Goal: Task Accomplishment & Management: Complete application form

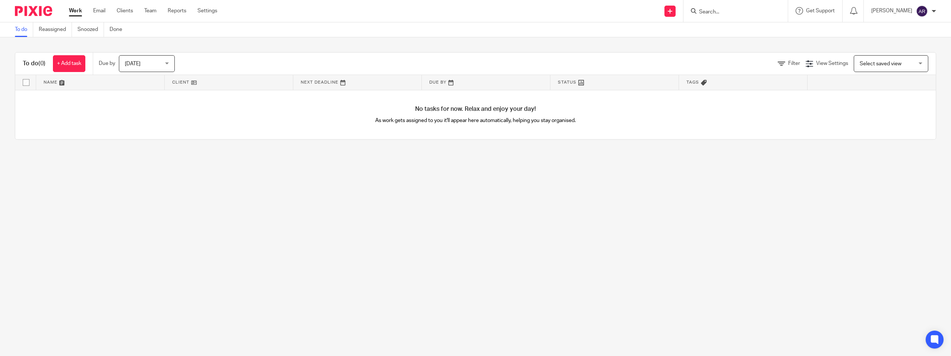
click at [121, 15] on div "Work Email Clients Team Reports Settings Work Email Clients Team Reports Settin…" at bounding box center [145, 11] width 167 height 22
click at [124, 12] on link "Clients" at bounding box center [125, 10] width 16 height 7
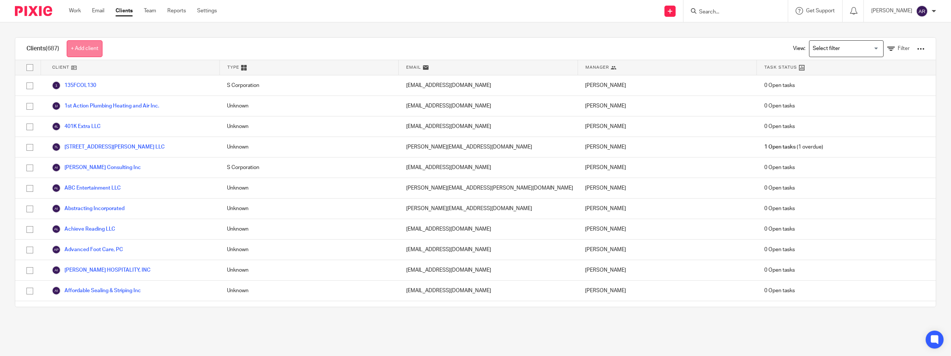
click at [87, 50] on link "+ Add client" at bounding box center [85, 48] width 36 height 17
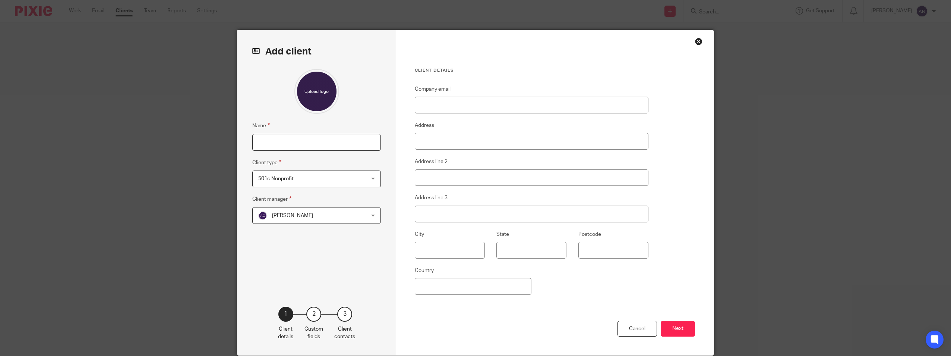
click at [317, 149] on input "Name" at bounding box center [316, 142] width 129 height 17
type input "Rover's Ranch, Inc"
click at [357, 176] on div "501c Nonprofit 501c Nonprofit" at bounding box center [316, 178] width 129 height 17
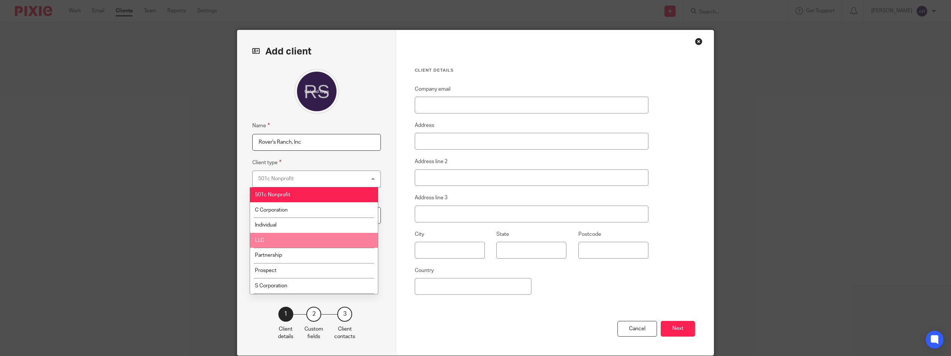
click at [350, 239] on li "LLC" at bounding box center [314, 240] width 128 height 15
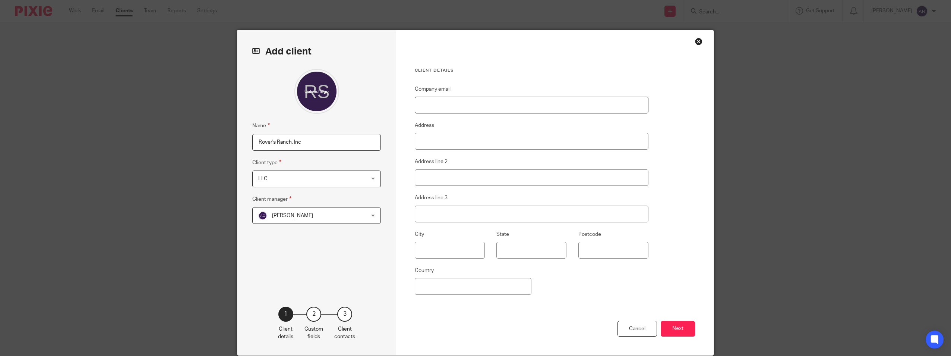
click at [486, 103] on input "Company email" at bounding box center [532, 105] width 234 height 17
type input "[EMAIL_ADDRESS][DOMAIN_NAME]"
type input "4837 HW-1"
type input "Fort Collins"
type input "CO"
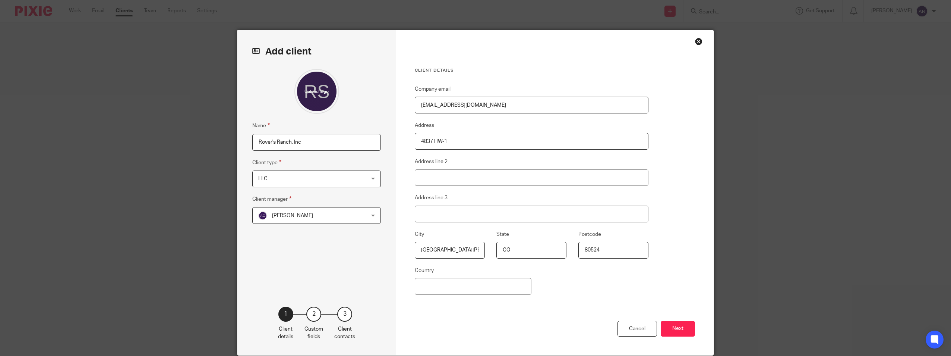
type input "80524"
type input "[GEOGRAPHIC_DATA]"
click at [682, 330] on button "Next" at bounding box center [678, 329] width 34 height 16
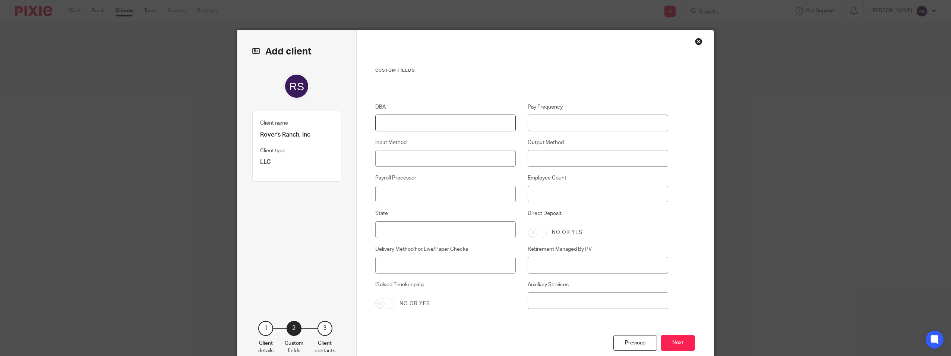
click at [416, 124] on input "DBA" at bounding box center [445, 122] width 141 height 17
type input "Rover's Ranch"
click at [674, 337] on button "Next" at bounding box center [678, 343] width 34 height 16
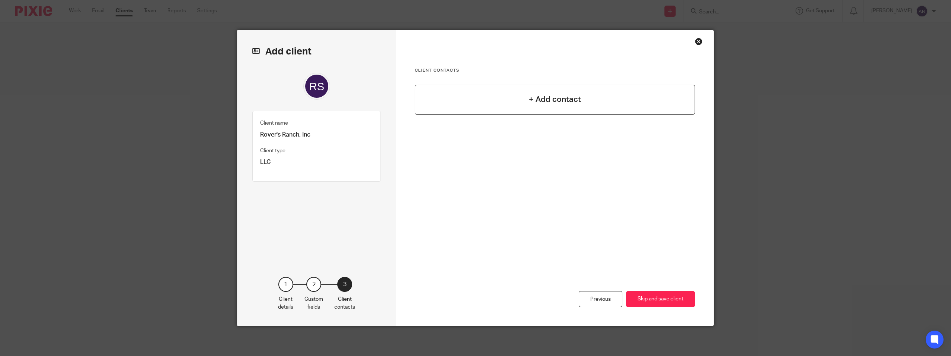
click at [577, 95] on h4 "+ Add contact" at bounding box center [555, 100] width 52 height 12
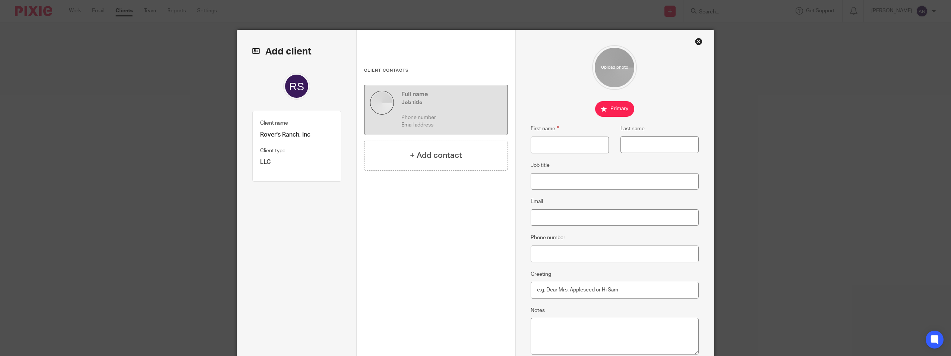
click at [540, 154] on div "First name Last name" at bounding box center [609, 142] width 180 height 37
click at [540, 152] on input "First name" at bounding box center [570, 144] width 78 height 17
type input "Madison"
type input "Gartside"
type input "Owner"
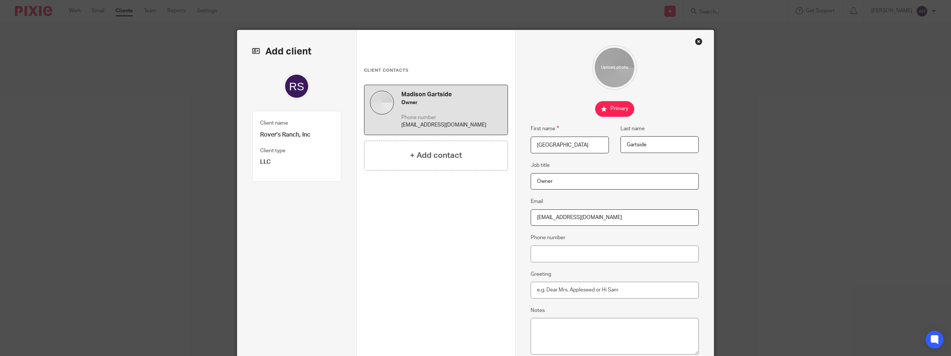
type input "[EMAIL_ADDRESS][DOMAIN_NAME]"
type input "[PHONE_NUMBER]"
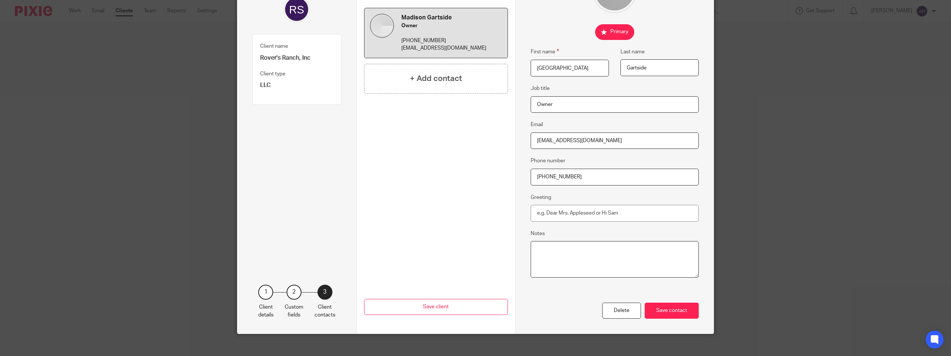
scroll to position [85, 0]
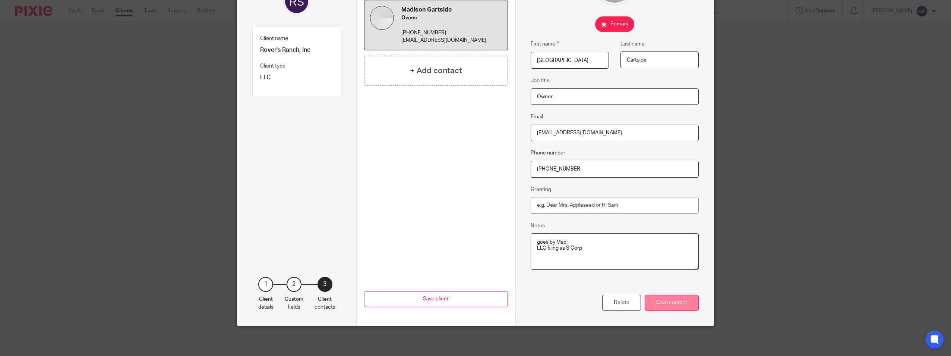
type textarea "goes by Madi LLC filing as S Corp"
click at [666, 308] on div "Save contact" at bounding box center [672, 303] width 54 height 16
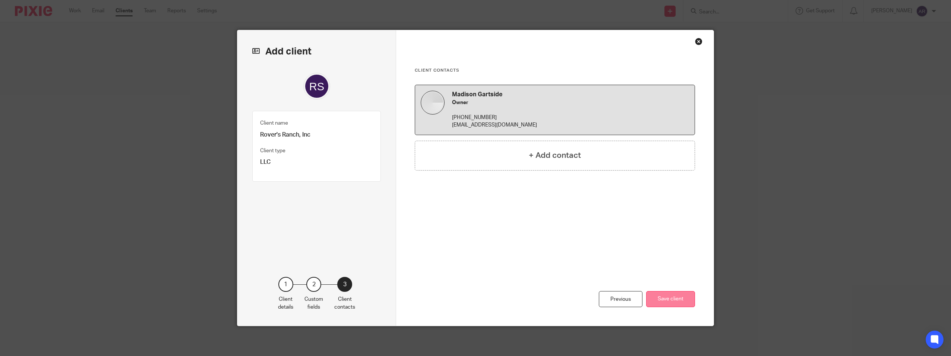
click at [670, 295] on button "Save client" at bounding box center [670, 299] width 49 height 16
